Goal: Task Accomplishment & Management: Use online tool/utility

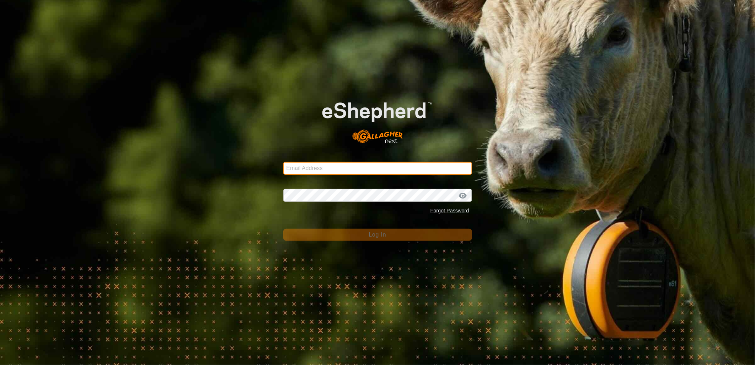
click at [312, 170] on input "Email Address" at bounding box center [377, 168] width 189 height 13
type input "[EMAIL_ADDRESS][PERSON_NAME][DOMAIN_NAME]"
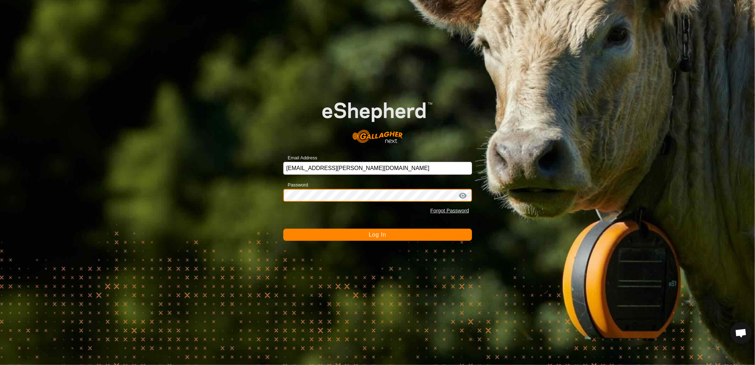
click at [283, 229] on button "Log In" at bounding box center [377, 235] width 189 height 12
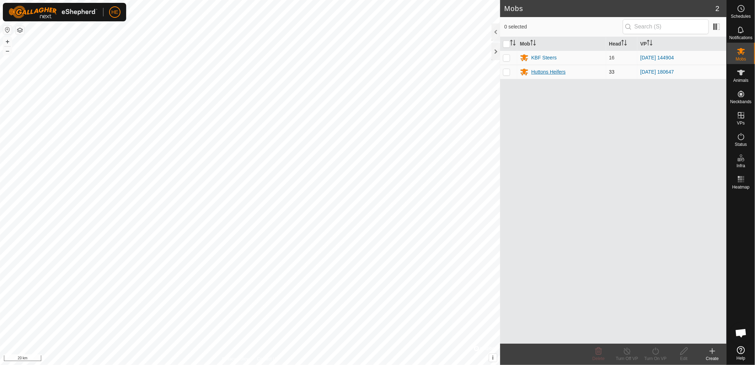
click at [544, 73] on div "Huttons Heifers" at bounding box center [549, 71] width 34 height 7
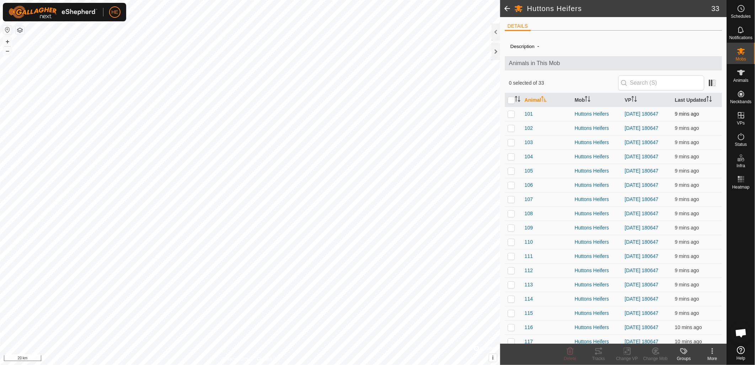
click at [512, 117] on p-checkbox at bounding box center [511, 114] width 7 height 6
checkbox input "true"
click at [596, 355] on icon at bounding box center [599, 351] width 9 height 9
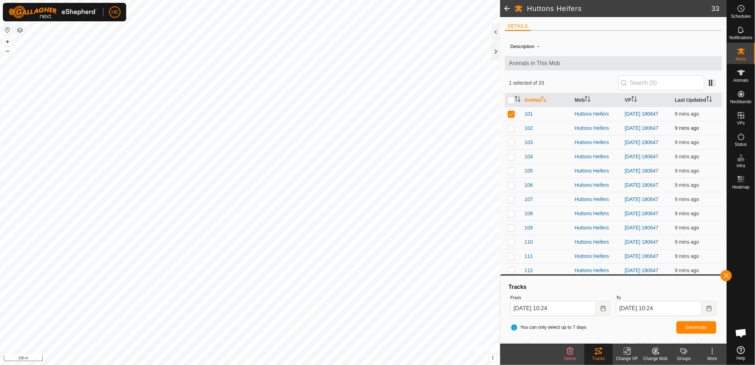
click at [512, 131] on p-checkbox at bounding box center [511, 128] width 7 height 6
checkbox input "true"
click at [510, 116] on p-checkbox at bounding box center [511, 114] width 7 height 6
checkbox input "false"
click at [689, 327] on span "Generate" at bounding box center [697, 327] width 22 height 6
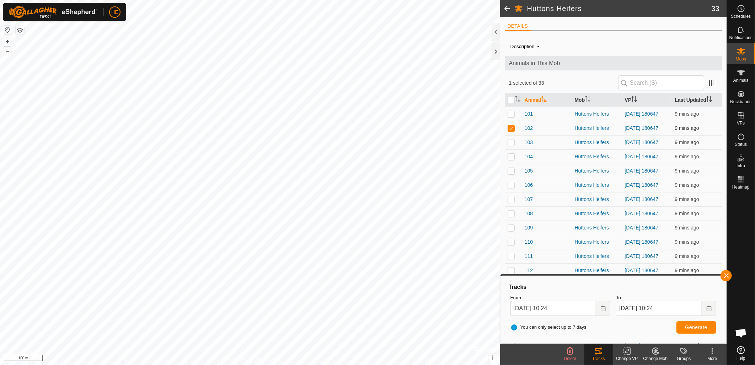
click at [511, 131] on p-checkbox at bounding box center [511, 128] width 7 height 6
checkbox input "false"
click at [511, 101] on input "checkbox" at bounding box center [511, 100] width 7 height 7
checkbox input "true"
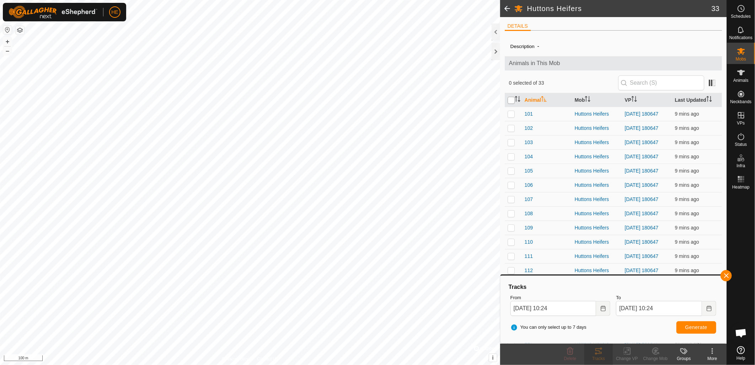
checkbox input "true"
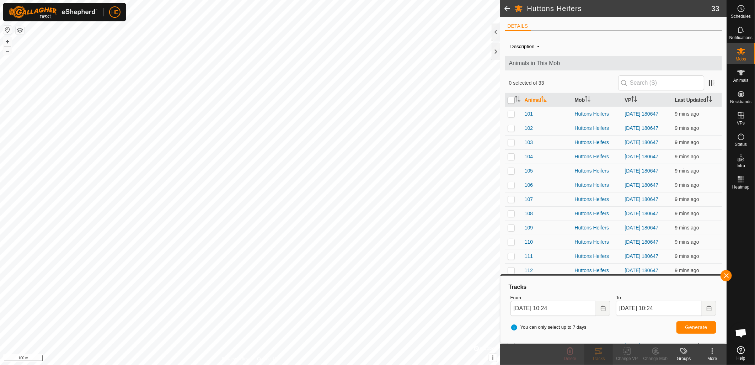
checkbox input "true"
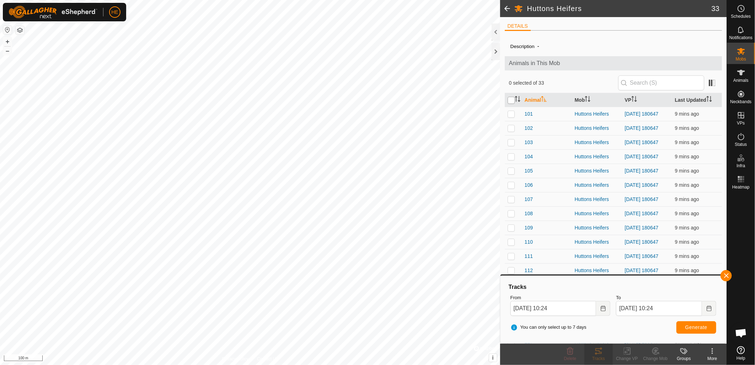
checkbox input "true"
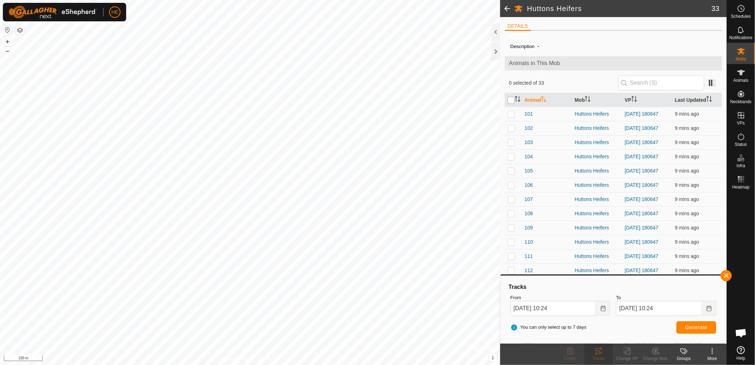
checkbox input "true"
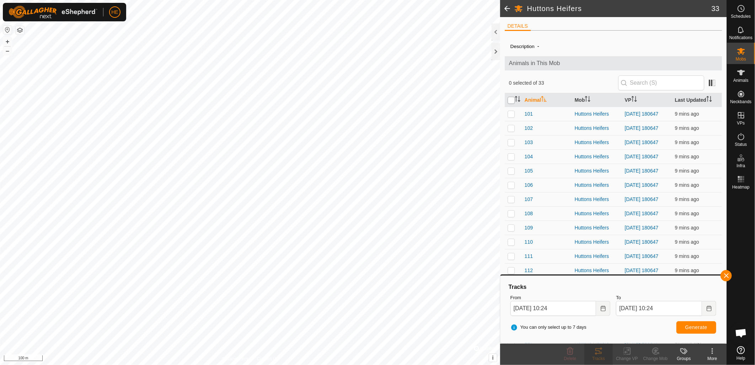
checkbox input "true"
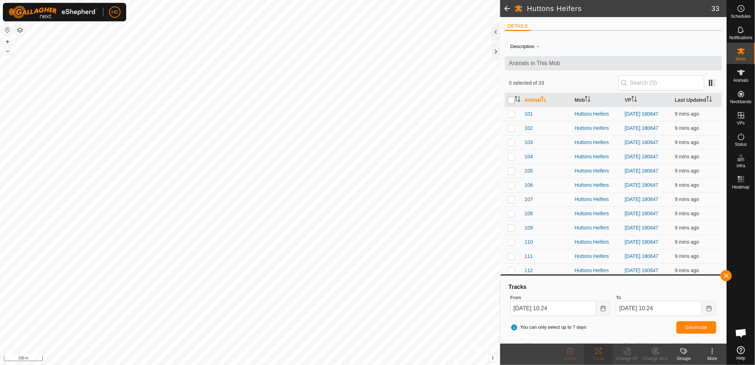
checkbox input "true"
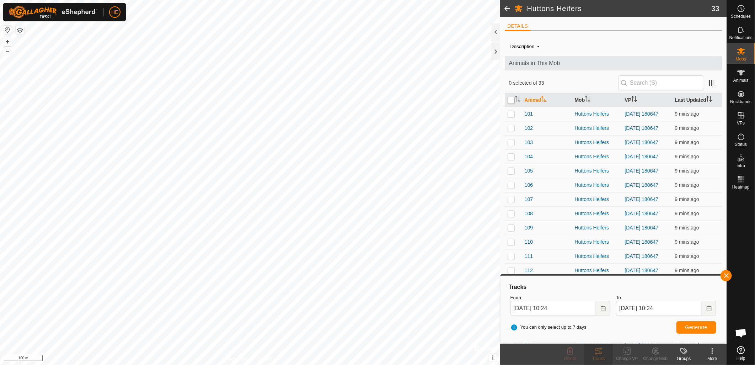
checkbox input "true"
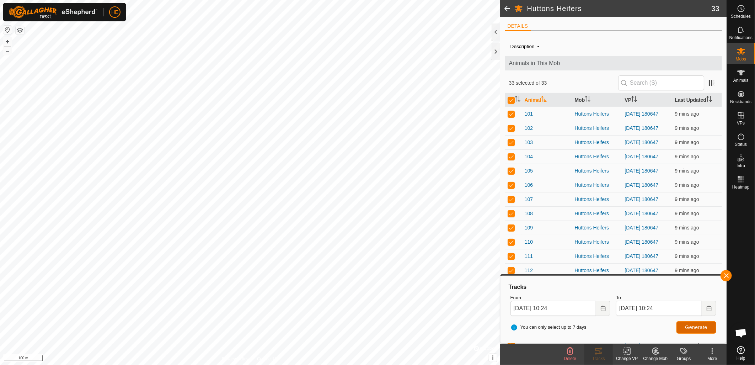
click at [706, 330] on span "Generate" at bounding box center [697, 327] width 22 height 6
click at [510, 102] on input "checkbox" at bounding box center [511, 100] width 7 height 7
checkbox input "false"
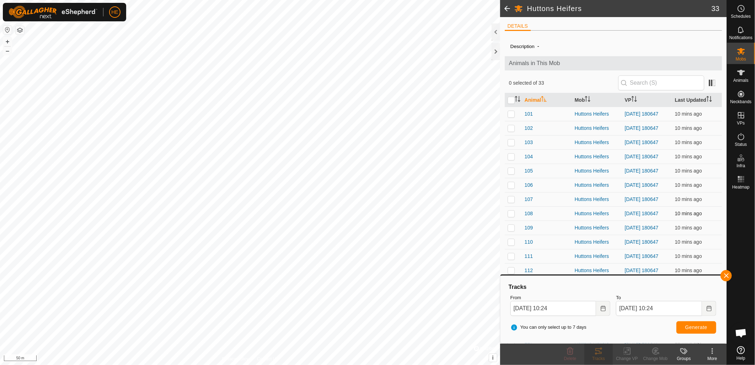
checkbox input "false"
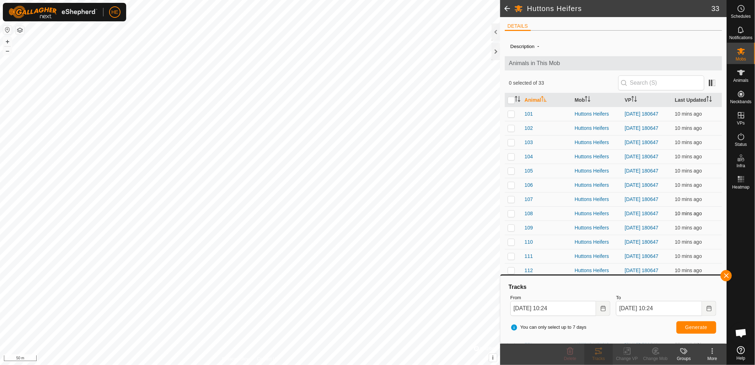
checkbox input "false"
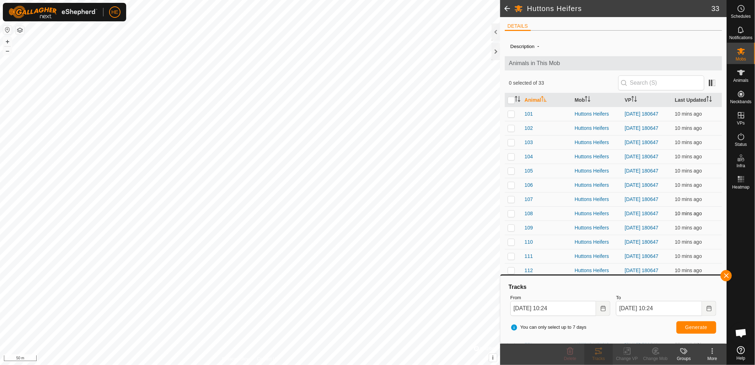
checkbox input "false"
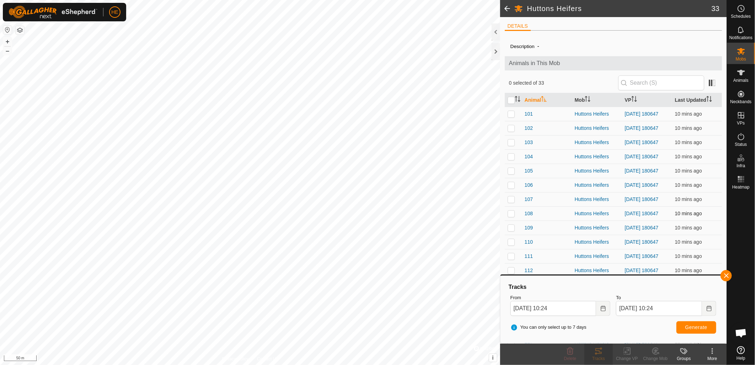
checkbox input "false"
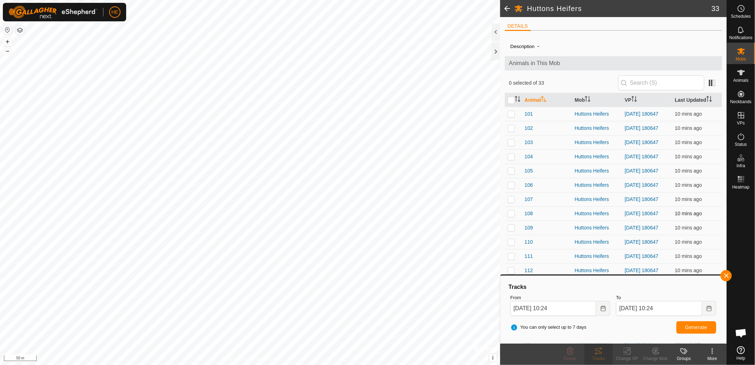
checkbox input "false"
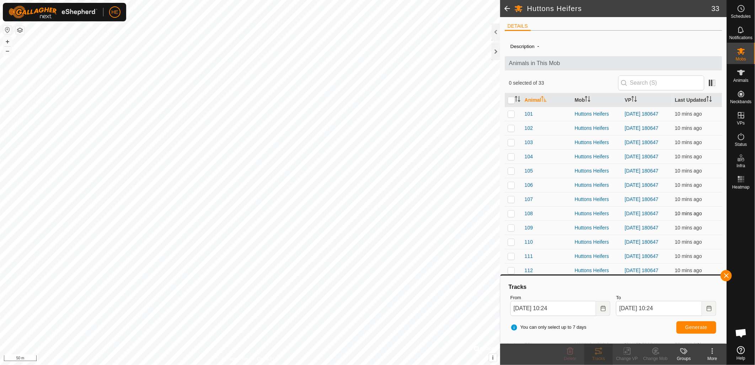
checkbox input "false"
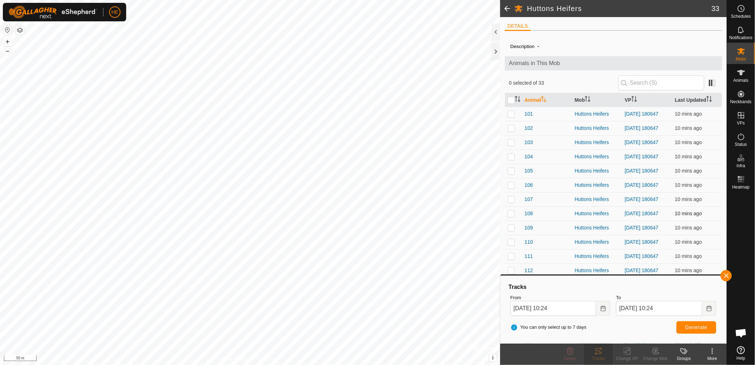
checkbox input "false"
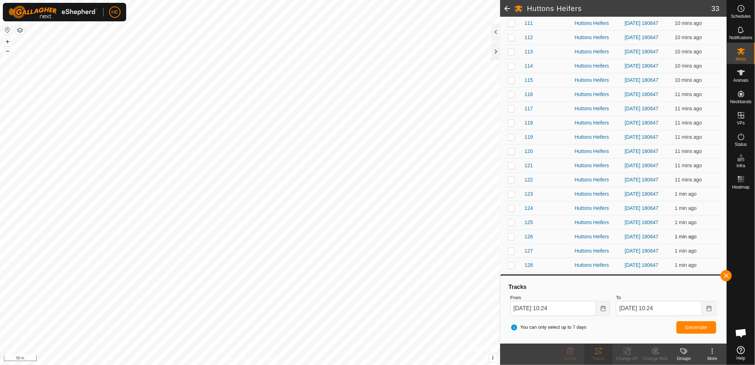
click at [513, 234] on p-checkbox at bounding box center [511, 237] width 7 height 6
click at [689, 330] on span "Generate" at bounding box center [697, 327] width 22 height 6
click at [514, 234] on p-checkbox at bounding box center [511, 237] width 7 height 6
checkbox input "false"
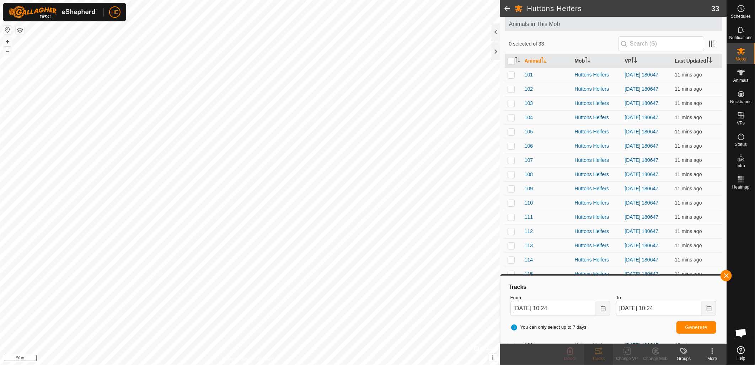
scroll to position [0, 0]
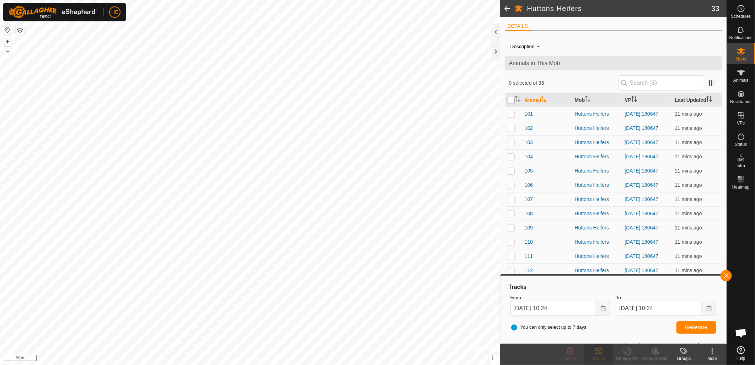
click at [511, 100] on input "checkbox" at bounding box center [511, 100] width 7 height 7
checkbox input "true"
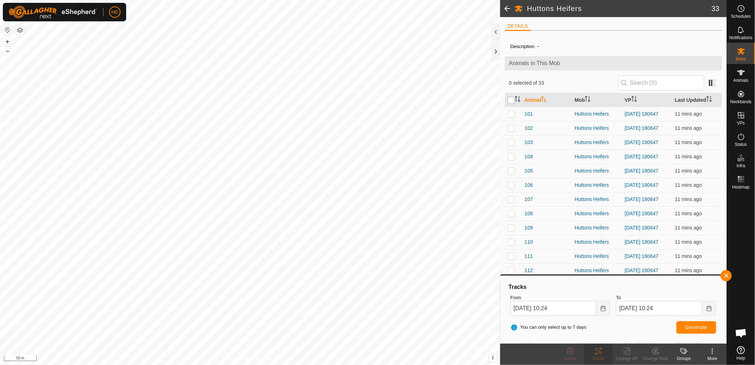
checkbox input "true"
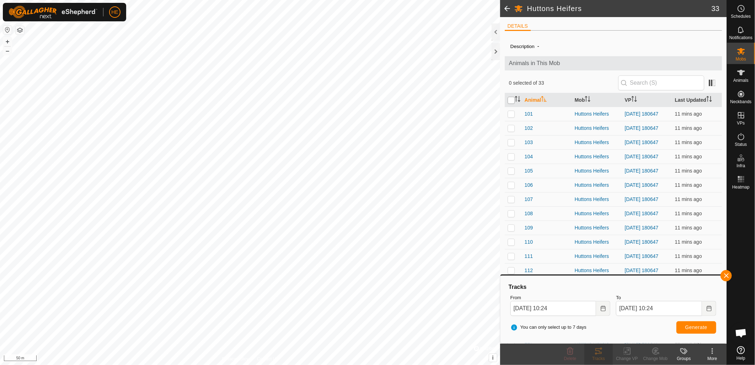
checkbox input "true"
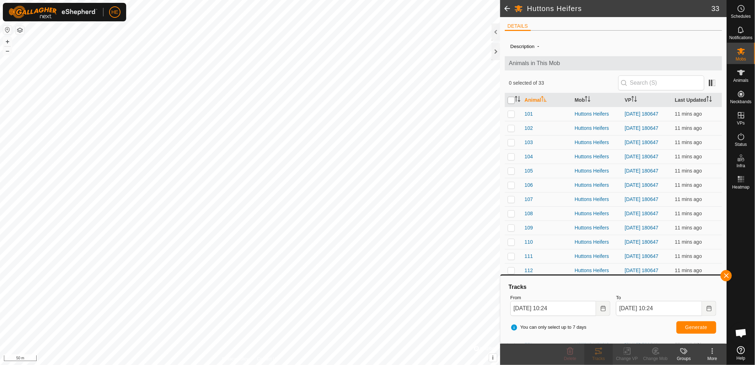
checkbox input "true"
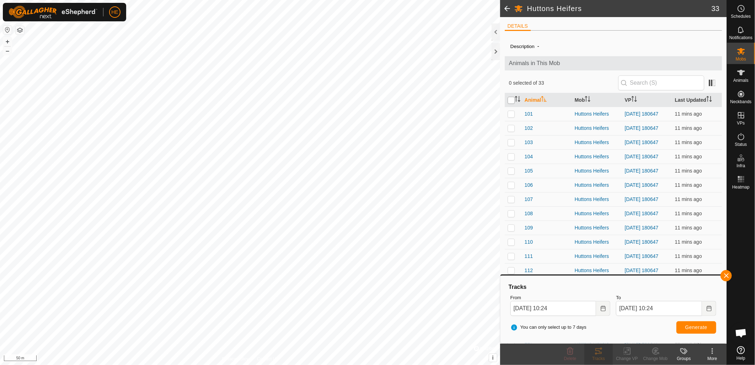
checkbox input "true"
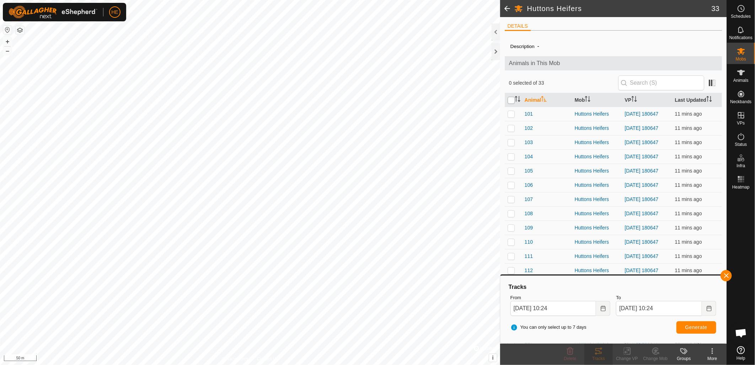
checkbox input "true"
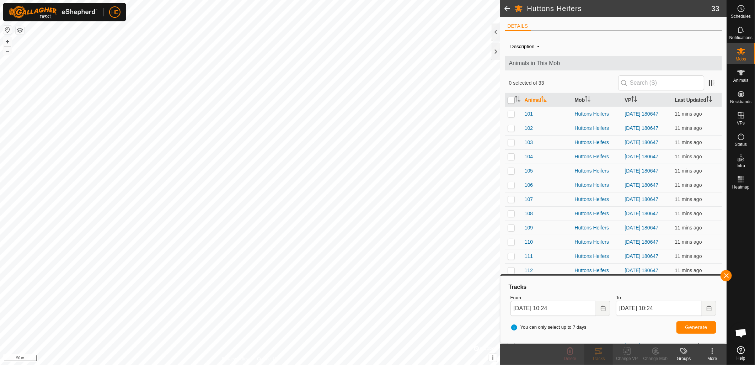
checkbox input "true"
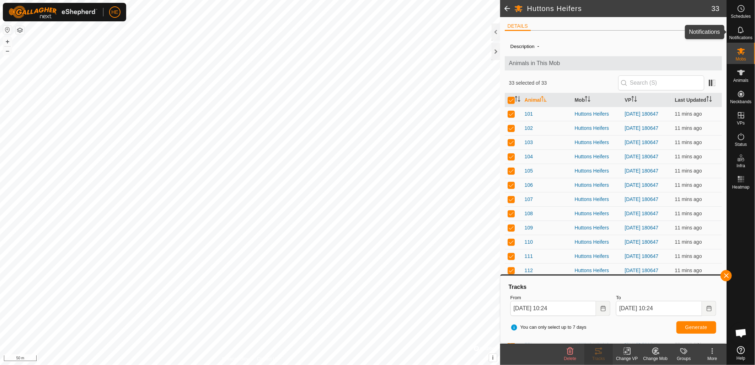
click at [739, 36] on span "Notifications" at bounding box center [741, 38] width 23 height 4
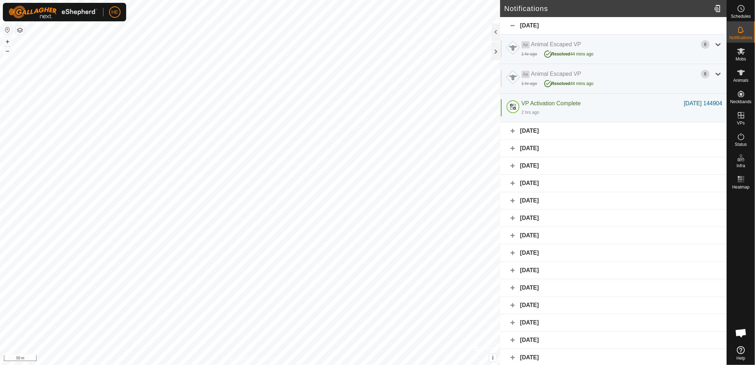
click at [512, 148] on div "[DATE]" at bounding box center [613, 148] width 227 height 17
